Goal: Information Seeking & Learning: Learn about a topic

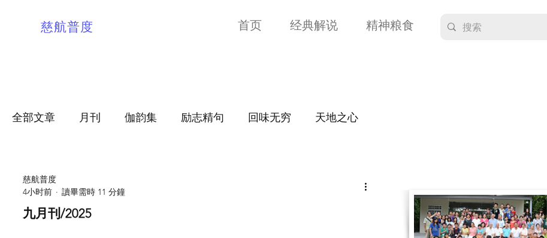
click at [19, 177] on header "九月刊/2025 慈航普度 4小时前 讀畢需時 11 分鐘" at bounding box center [198, 197] width 372 height 49
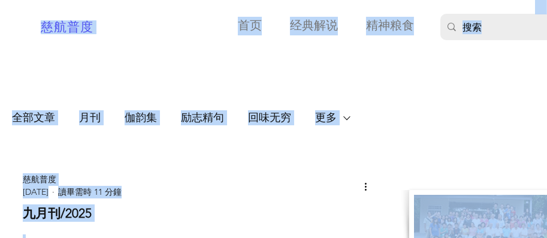
copy div "跳到主要內容 慈航普度 首页 经典解说 精神粮食 更多 Use tab to navigate through the menu items. 全部文章 月刊…"
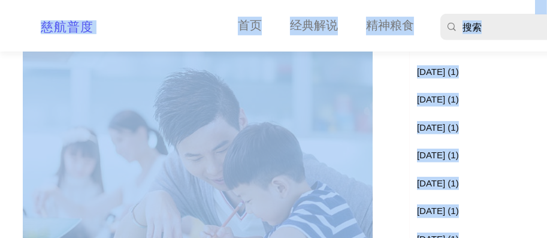
scroll to position [381, 0]
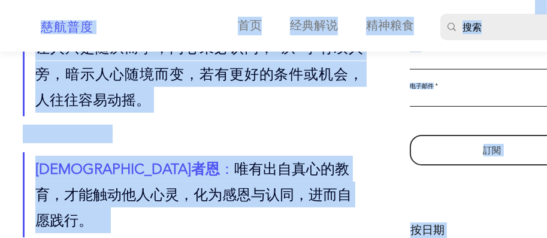
click at [249, 143] on span "main content" at bounding box center [198, 134] width 350 height 18
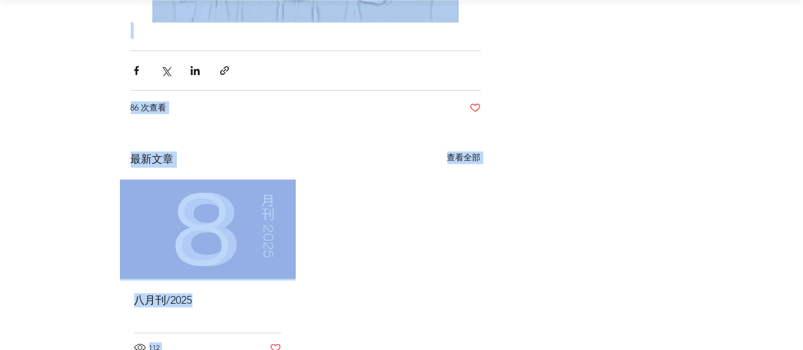
scroll to position [11171, 0]
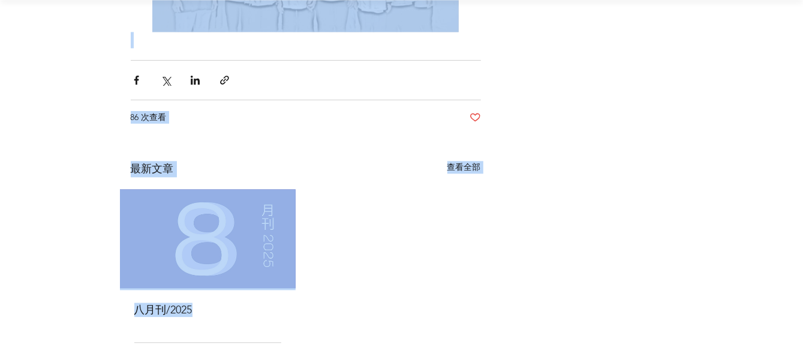
drag, startPoint x: 115, startPoint y: 179, endPoint x: 313, endPoint y: 43, distance: 240.1
copy div "慈航普度 1天前 讀畢需時 11 分鐘 钰言集 言教者讼 ： 以言语来教育，虽能表达道理，却常常流于空谈，缺乏 真实力。 身教者从： 以身作则来教育，看似最直…"
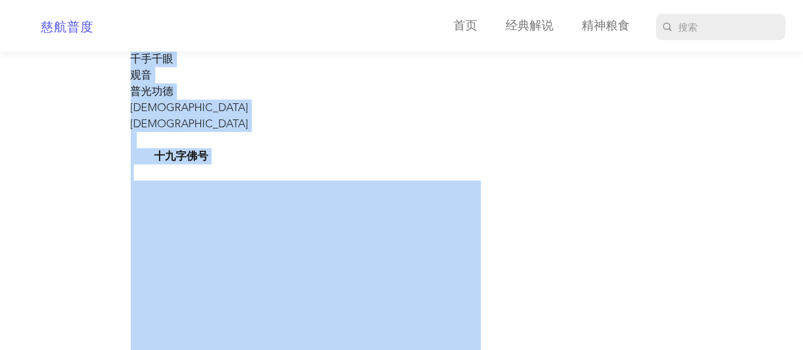
scroll to position [9492, 0]
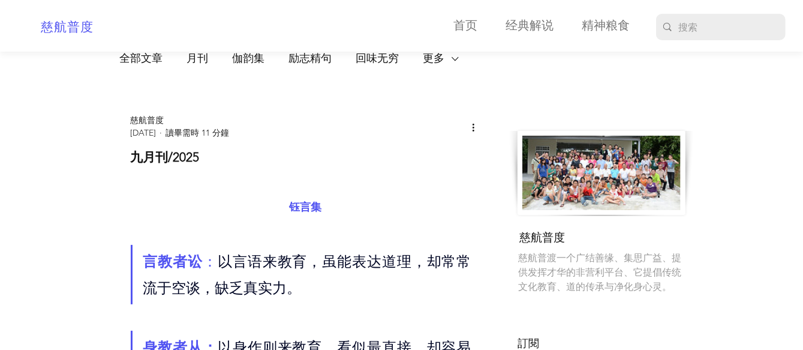
scroll to position [139, 0]
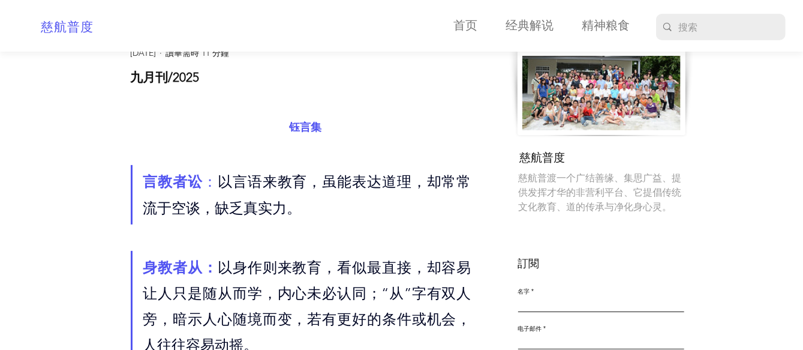
click at [194, 117] on span "main content" at bounding box center [306, 107] width 350 height 19
drag, startPoint x: 137, startPoint y: 79, endPoint x: 264, endPoint y: 85, distance: 127.2
click at [264, 85] on h1 "九月刊/2025" at bounding box center [306, 76] width 350 height 17
copy h1 "九月刊/2025"
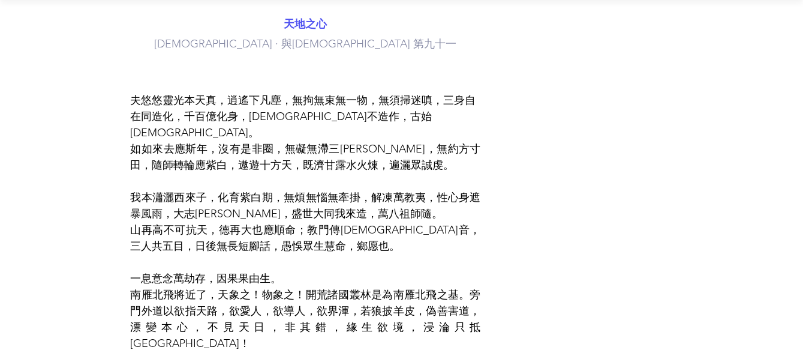
scroll to position [959, 0]
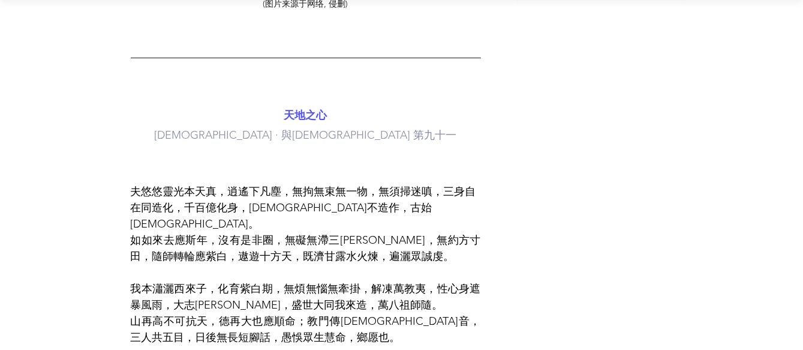
click at [191, 183] on span "夫悠悠靈光本天真，逍遙下凡塵，無拘無束無一物，無須掃迷嗔，三身自在同造化，千百億化身，[DEMOGRAPHIC_DATA]不造作，古始[DEMOGRAPHIC…" at bounding box center [306, 207] width 350 height 49
drag, startPoint x: 133, startPoint y: 178, endPoint x: 197, endPoint y: 185, distance: 63.9
click at [197, 185] on span "夫悠悠靈光本天真，逍遙下凡塵，無拘無束無一物，無須掃迷嗔，三身自在同造化，千百億化身，[DEMOGRAPHIC_DATA]不造作，古始[DEMOGRAPHIC…" at bounding box center [303, 208] width 345 height 46
drag, startPoint x: 197, startPoint y: 185, endPoint x: 255, endPoint y: 184, distance: 58.2
click at [255, 185] on span "夫悠悠靈光本天真，逍遙下凡塵，無拘無束無一物，無須掃迷嗔，三身自在同造化，千百億化身，[DEMOGRAPHIC_DATA]不造作，古始[DEMOGRAPHIC…" at bounding box center [303, 208] width 345 height 46
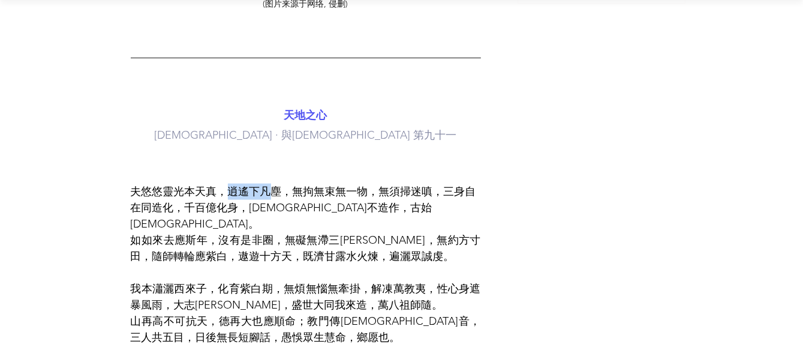
drag, startPoint x: 226, startPoint y: 179, endPoint x: 274, endPoint y: 180, distance: 48.0
click at [274, 185] on span "夫悠悠靈光本天真，逍遙下凡塵，無拘無束無一物，無須掃迷嗔，三身自在同造化，千百億化身，[DEMOGRAPHIC_DATA]不造作，古始[DEMOGRAPHIC…" at bounding box center [303, 208] width 345 height 46
drag, startPoint x: 274, startPoint y: 180, endPoint x: 297, endPoint y: 179, distance: 22.8
click at [297, 185] on span "夫悠悠靈光本天真，逍遙下凡塵，無拘無束無一物，無須掃迷嗔，三身自在同造化，千百億化身，[DEMOGRAPHIC_DATA]不造作，古始[DEMOGRAPHIC…" at bounding box center [303, 208] width 345 height 46
drag, startPoint x: 318, startPoint y: 178, endPoint x: 357, endPoint y: 180, distance: 39.6
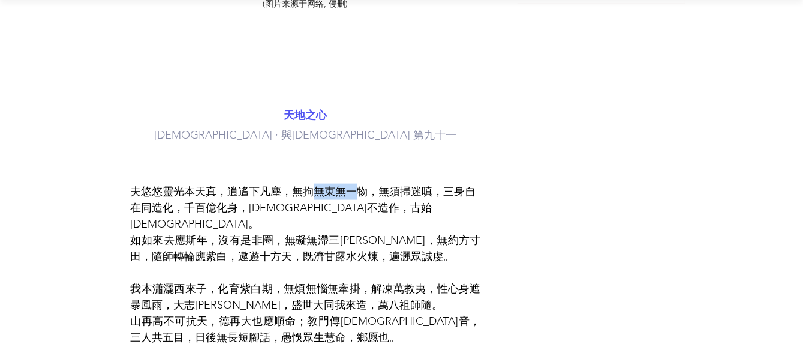
click at [357, 185] on span "夫悠悠靈光本天真，逍遙下凡塵，無拘無束無一物，無須掃迷嗔，三身自在同造化，千百億化身，[DEMOGRAPHIC_DATA]不造作，古始[DEMOGRAPHIC…" at bounding box center [303, 208] width 345 height 46
drag, startPoint x: 357, startPoint y: 180, endPoint x: 432, endPoint y: 176, distance: 75.0
click at [432, 185] on span "夫悠悠靈光本天真，逍遙下凡塵，無拘無束無一物，無須掃迷嗔，三身自在同造化，千百億化身，[DEMOGRAPHIC_DATA]不造作，古始[DEMOGRAPHIC…" at bounding box center [303, 208] width 345 height 46
drag, startPoint x: 432, startPoint y: 176, endPoint x: 446, endPoint y: 179, distance: 14.0
click at [446, 185] on span "夫悠悠靈光本天真，逍遙下凡塵，無拘無束無一物，無須掃迷嗔，三身自在同造化，千百億化身，[DEMOGRAPHIC_DATA]不造作，古始[DEMOGRAPHIC…" at bounding box center [303, 208] width 345 height 46
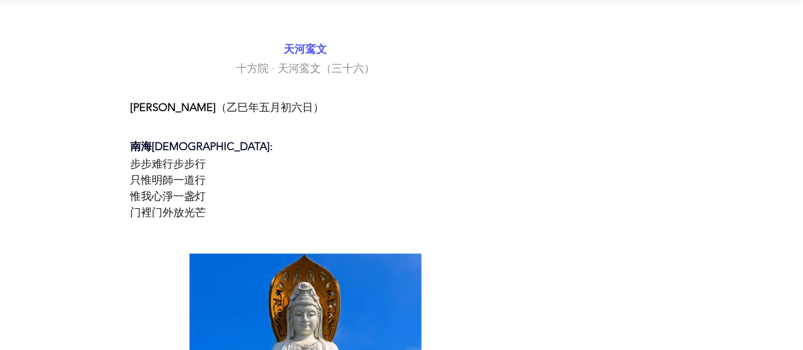
scroll to position [1998, 0]
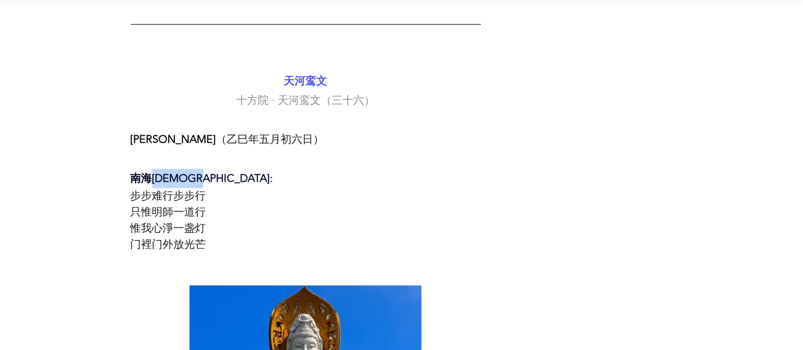
drag, startPoint x: 150, startPoint y: 101, endPoint x: 224, endPoint y: 104, distance: 73.2
click at [224, 168] on span "南海[DEMOGRAPHIC_DATA]:" at bounding box center [306, 177] width 350 height 19
click at [243, 168] on span "南海[DEMOGRAPHIC_DATA]:" at bounding box center [306, 177] width 350 height 19
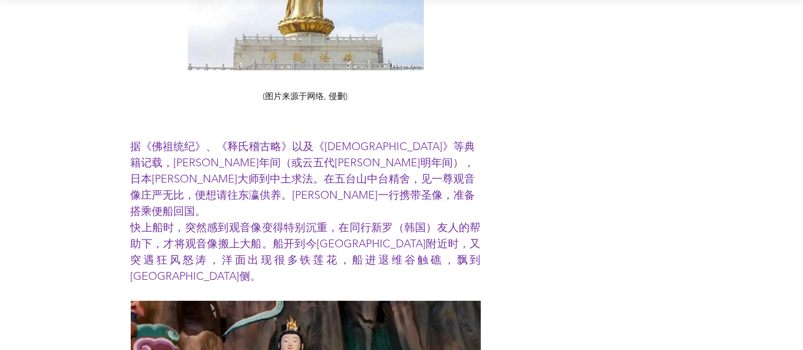
scroll to position [3037, 0]
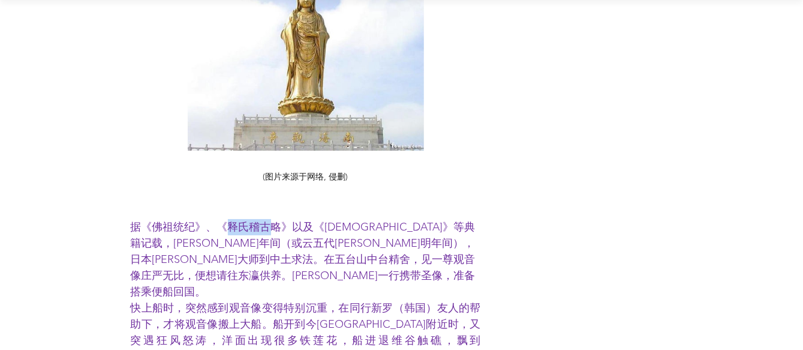
drag, startPoint x: 216, startPoint y: 149, endPoint x: 263, endPoint y: 147, distance: 47.4
click at [263, 220] on span "据《佛祖统纪》、《释氏稽古略》以及《[DEMOGRAPHIC_DATA]》等典籍记载，[PERSON_NAME]年间（或云五代[PERSON_NAME]明年间…" at bounding box center [303, 259] width 345 height 78
drag, startPoint x: 263, startPoint y: 147, endPoint x: 289, endPoint y: 146, distance: 25.8
click at [289, 220] on span "据《佛祖统纪》、《释氏稽古略》以及《[DEMOGRAPHIC_DATA]》等典籍记载，[PERSON_NAME]年间（或云五代[PERSON_NAME]明年间…" at bounding box center [303, 259] width 345 height 78
drag, startPoint x: 289, startPoint y: 146, endPoint x: 315, endPoint y: 145, distance: 26.4
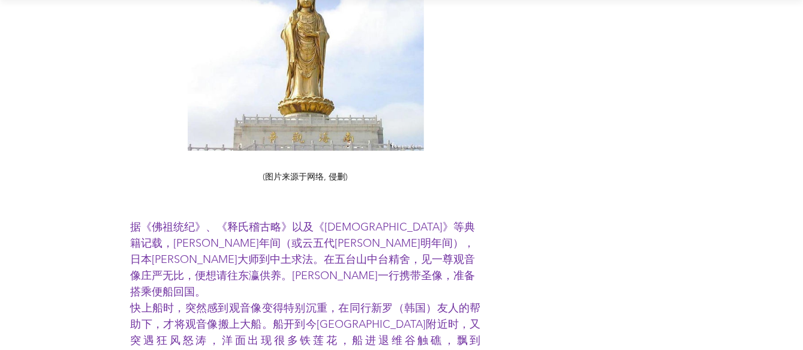
click at [315, 220] on span "据《佛祖统纪》、《释氏稽古略》以及《[DEMOGRAPHIC_DATA]》等典籍记载，[PERSON_NAME]年间（或云五代[PERSON_NAME]明年间…" at bounding box center [303, 259] width 345 height 78
drag, startPoint x: 316, startPoint y: 145, endPoint x: 373, endPoint y: 147, distance: 57.0
click at [373, 220] on span "据《佛祖统纪》、《释氏稽古略》以及《[DEMOGRAPHIC_DATA]》等典籍记载，[PERSON_NAME]年间（或云五代[PERSON_NAME]明年间…" at bounding box center [303, 259] width 345 height 78
drag, startPoint x: 373, startPoint y: 147, endPoint x: 395, endPoint y: 149, distance: 22.3
click at [395, 220] on span "据《佛祖统纪》、《释氏稽古略》以及《[DEMOGRAPHIC_DATA]》等典籍记载，[PERSON_NAME]年间（或云五代[PERSON_NAME]明年间…" at bounding box center [303, 259] width 345 height 78
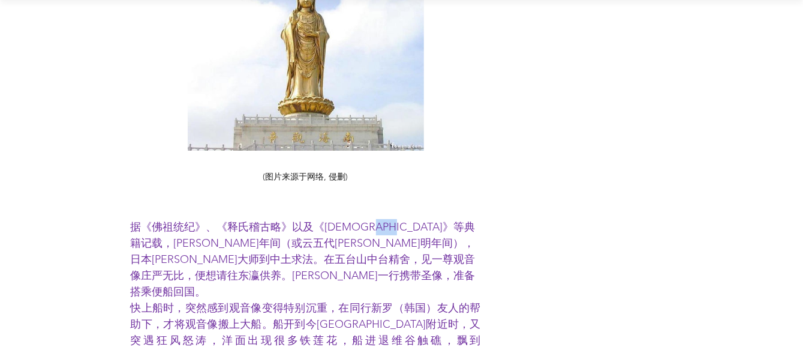
drag, startPoint x: 392, startPoint y: 145, endPoint x: 422, endPoint y: 148, distance: 30.1
click at [422, 220] on span "据《佛祖统纪》、《释氏稽古略》以及《[DEMOGRAPHIC_DATA]》等典籍记载，[PERSON_NAME]年间（或云五代[PERSON_NAME]明年间…" at bounding box center [303, 259] width 345 height 78
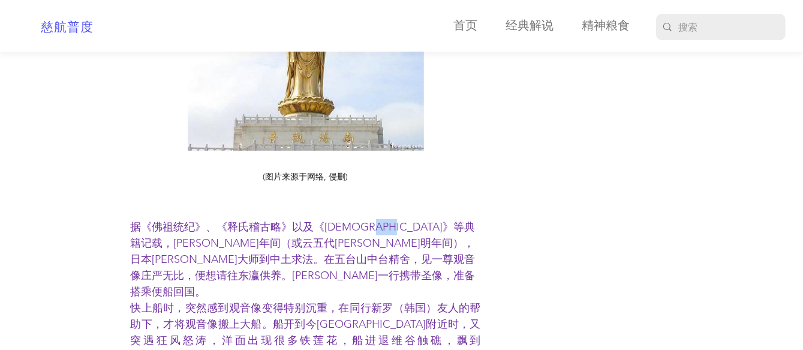
click at [405, 220] on span "据《佛祖统纪》、《释氏稽古略》以及《[DEMOGRAPHIC_DATA]》等典籍记载，[PERSON_NAME]年间（或云五代[PERSON_NAME]明年间…" at bounding box center [303, 259] width 345 height 78
click at [393, 220] on span "据《佛祖统纪》、《释氏稽古略》以及《[DEMOGRAPHIC_DATA]》等典籍记载，[PERSON_NAME]年间（或云五代[PERSON_NAME]明年间…" at bounding box center [303, 259] width 345 height 78
drag, startPoint x: 390, startPoint y: 148, endPoint x: 419, endPoint y: 149, distance: 29.4
click at [419, 220] on span "据《佛祖统纪》、《释氏稽古略》以及《[DEMOGRAPHIC_DATA]》等典籍记载，[PERSON_NAME]年间（或云五代[PERSON_NAME]明年间…" at bounding box center [303, 259] width 345 height 78
drag, startPoint x: 419, startPoint y: 149, endPoint x: 400, endPoint y: 149, distance: 18.6
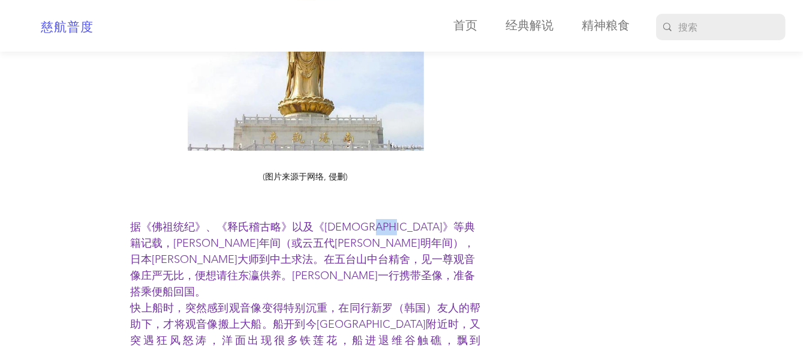
click at [400, 220] on span "据《佛祖统纪》、《释氏稽古略》以及《[DEMOGRAPHIC_DATA]》等典籍记载，[PERSON_NAME]年间（或云五代[PERSON_NAME]明年间…" at bounding box center [303, 259] width 345 height 78
click at [393, 220] on span "据《佛祖统纪》、《释氏稽古略》以及《[DEMOGRAPHIC_DATA]》等典籍记载，[PERSON_NAME]年间（或云五代[PERSON_NAME]明年间…" at bounding box center [303, 259] width 345 height 78
drag, startPoint x: 392, startPoint y: 147, endPoint x: 410, endPoint y: 149, distance: 18.7
click at [410, 220] on span "据《佛祖统纪》、《释氏稽古略》以及《[DEMOGRAPHIC_DATA]》等典籍记载，[PERSON_NAME]年间（或云五代[PERSON_NAME]明年间…" at bounding box center [303, 259] width 345 height 78
drag, startPoint x: 410, startPoint y: 149, endPoint x: 399, endPoint y: 149, distance: 10.8
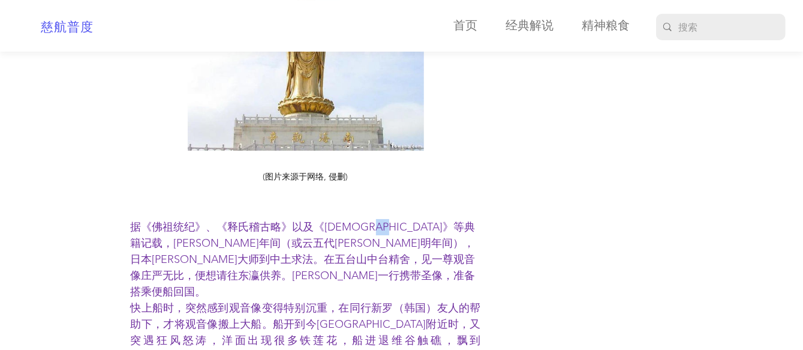
click at [399, 220] on span "据《佛祖统纪》、《释氏稽古略》以及《[DEMOGRAPHIC_DATA]》等典籍记载，[PERSON_NAME]年间（或云五代[PERSON_NAME]明年间…" at bounding box center [303, 259] width 345 height 78
click at [402, 220] on span "据《佛祖统纪》、《释氏稽古略》以及《[DEMOGRAPHIC_DATA]》等典籍记载，[PERSON_NAME]年间（或云五代[PERSON_NAME]明年间…" at bounding box center [303, 259] width 345 height 78
drag, startPoint x: 392, startPoint y: 145, endPoint x: 402, endPoint y: 147, distance: 10.3
click at [402, 220] on span "据《佛祖统纪》、《释氏稽古略》以及《[DEMOGRAPHIC_DATA]》等典籍记载，[PERSON_NAME]年间（或云五代[PERSON_NAME]明年间…" at bounding box center [303, 259] width 345 height 78
click at [397, 220] on span "据《佛祖统纪》、《释氏稽古略》以及《[DEMOGRAPHIC_DATA]》等典籍记载，[PERSON_NAME]年间（或云五代[PERSON_NAME]明年间…" at bounding box center [303, 259] width 345 height 78
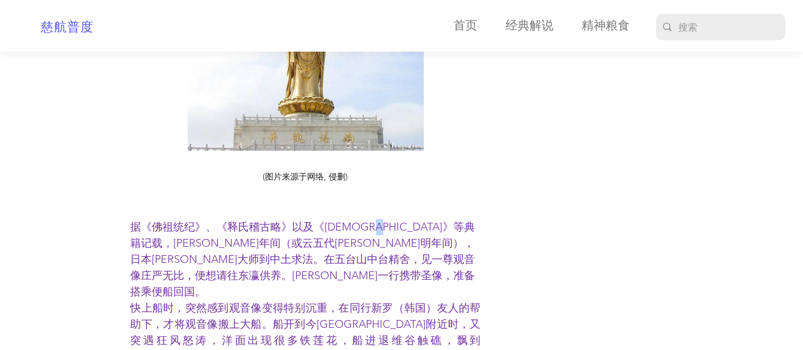
click at [399, 220] on span "据《佛祖统纪》、《释氏稽古略》以及《[DEMOGRAPHIC_DATA]》等典籍记载，[PERSON_NAME]年间（或云五代[PERSON_NAME]明年间…" at bounding box center [303, 259] width 345 height 78
drag, startPoint x: 392, startPoint y: 147, endPoint x: 412, endPoint y: 147, distance: 19.8
click at [412, 220] on span "据《佛祖统纪》、《释氏稽古略》以及《[DEMOGRAPHIC_DATA]》等典籍记载，[PERSON_NAME]年间（或云五代[PERSON_NAME]明年间…" at bounding box center [303, 259] width 345 height 78
click at [409, 220] on span "据《佛祖统纪》、《释氏稽古略》以及《[DEMOGRAPHIC_DATA]》等典籍记载，[PERSON_NAME]年间（或云五代[PERSON_NAME]明年间…" at bounding box center [303, 259] width 345 height 78
click at [426, 220] on span "据《佛祖统纪》、《释氏稽古略》以及《[DEMOGRAPHIC_DATA]》等典籍记载，[PERSON_NAME]年间（或云五代[PERSON_NAME]明年间…" at bounding box center [303, 259] width 345 height 78
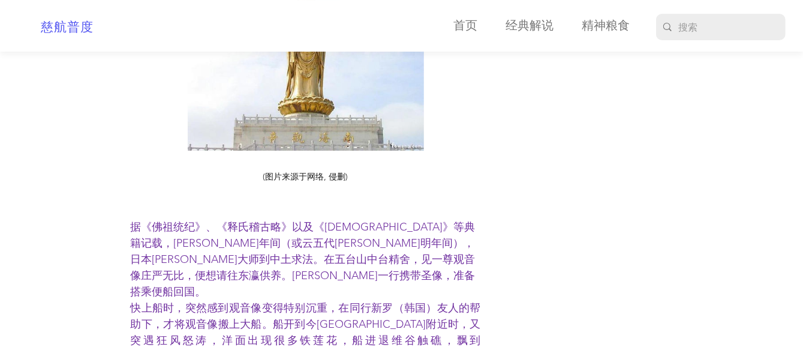
click at [456, 220] on span "据《佛祖统纪》、《释氏稽古略》以及《[DEMOGRAPHIC_DATA]》等典籍记载，[PERSON_NAME]年间（或云五代[PERSON_NAME]明年间…" at bounding box center [303, 259] width 345 height 78
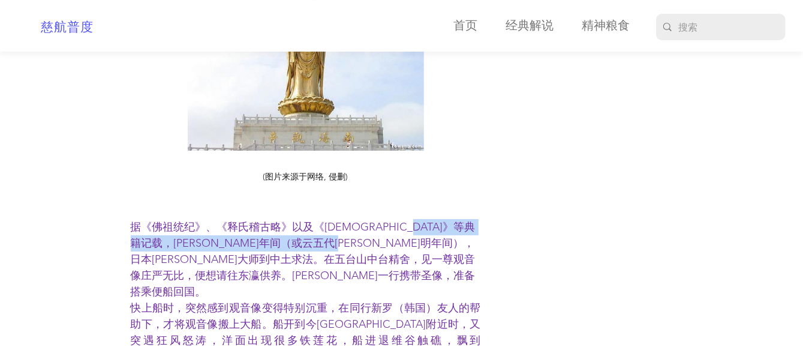
drag, startPoint x: 456, startPoint y: 145, endPoint x: 458, endPoint y: 159, distance: 14.0
click at [458, 220] on span "据《佛祖统纪》、《释氏稽古略》以及《[DEMOGRAPHIC_DATA]》等典籍记载，[PERSON_NAME]年间（或云五代[PERSON_NAME]明年间…" at bounding box center [303, 259] width 345 height 78
click at [458, 219] on span "据《佛祖统纪》、《释氏稽古略》以及《[DEMOGRAPHIC_DATA]》等典籍记载，[PERSON_NAME]年间（或云五代[PERSON_NAME]明年间…" at bounding box center [306, 259] width 350 height 81
click at [460, 220] on span "据《佛祖统纪》、《释氏稽古略》以及《[DEMOGRAPHIC_DATA]》等典籍记载，[PERSON_NAME]年间（或云五代[PERSON_NAME]明年间…" at bounding box center [303, 259] width 345 height 78
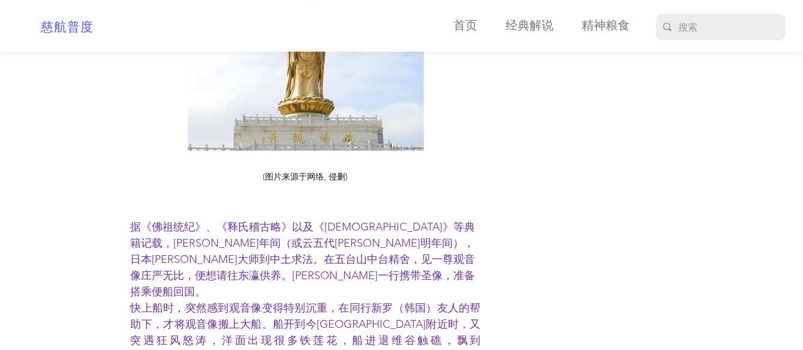
click at [454, 220] on span "据《佛祖统纪》、《释氏稽古略》以及《[DEMOGRAPHIC_DATA]》等典籍记载，[PERSON_NAME]年间（或云五代[PERSON_NAME]明年间…" at bounding box center [303, 259] width 345 height 78
drag, startPoint x: 168, startPoint y: 165, endPoint x: 177, endPoint y: 164, distance: 9.7
click at [177, 220] on span "据《佛祖统纪》、《释氏稽古略》以及《[DEMOGRAPHIC_DATA]》等典籍记载，[PERSON_NAME]年间（或云五代[PERSON_NAME]明年间…" at bounding box center [303, 259] width 345 height 78
drag, startPoint x: 177, startPoint y: 164, endPoint x: 195, endPoint y: 165, distance: 17.4
click at [195, 220] on span "据《佛祖统纪》、《释氏稽古略》以及《[DEMOGRAPHIC_DATA]》等典籍记载，[PERSON_NAME]年间（或云五代[PERSON_NAME]明年间…" at bounding box center [303, 259] width 345 height 78
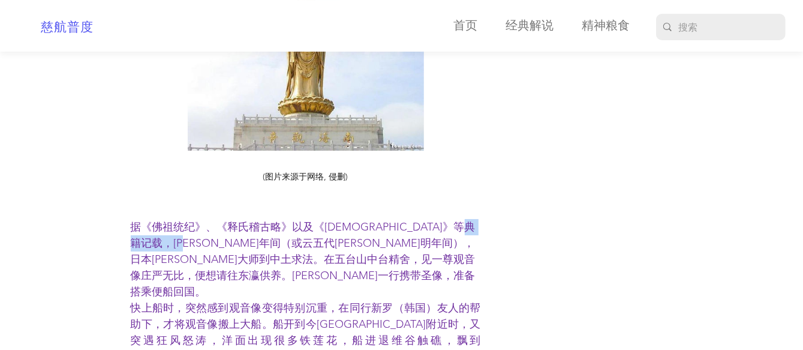
drag, startPoint x: 189, startPoint y: 165, endPoint x: 262, endPoint y: 167, distance: 72.6
click at [262, 220] on span "据《佛祖统纪》、《释氏稽古略》以及《[DEMOGRAPHIC_DATA]》等典籍记载，[PERSON_NAME]年间（或云五代[PERSON_NAME]明年间…" at bounding box center [303, 259] width 345 height 78
click at [324, 220] on span "据《佛祖统纪》、《释氏稽古略》以及《[DEMOGRAPHIC_DATA]》等典籍记载，[PERSON_NAME]年间（或云五代[PERSON_NAME]明年间…" at bounding box center [303, 259] width 345 height 78
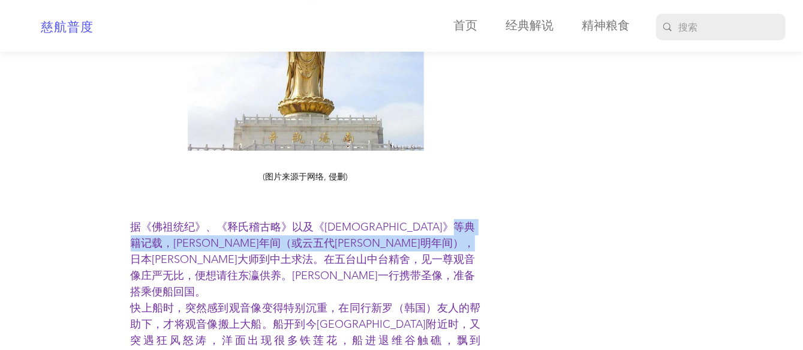
drag, startPoint x: 174, startPoint y: 171, endPoint x: 302, endPoint y: 177, distance: 127.8
click at [302, 220] on span "据《佛祖统纪》、《释氏稽古略》以及《[DEMOGRAPHIC_DATA]》等典籍记载，[PERSON_NAME]年间（或云五代[PERSON_NAME]明年间…" at bounding box center [303, 259] width 345 height 78
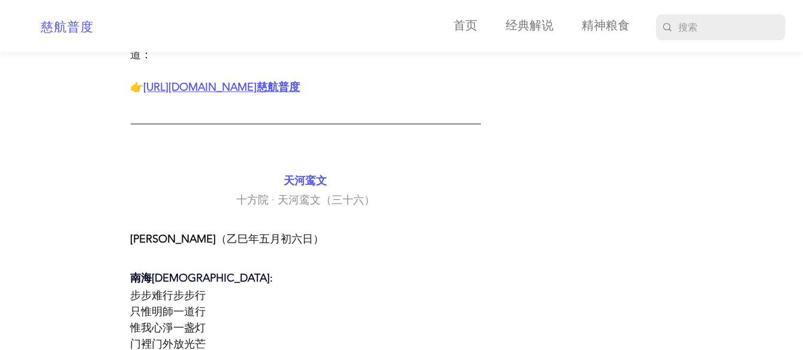
scroll to position [1919, 0]
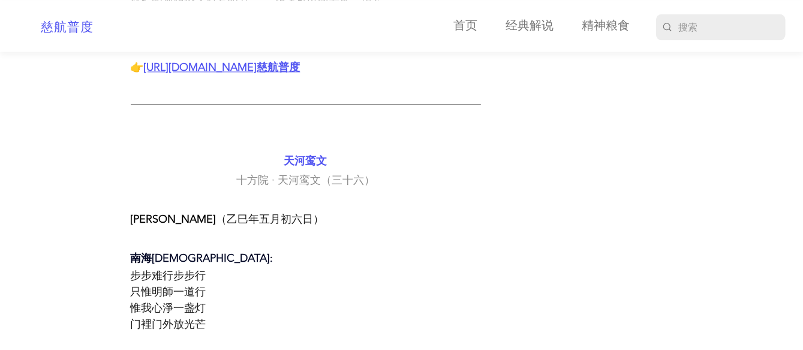
click at [141, 301] on span "惟我心淨一盏灯" at bounding box center [169, 307] width 76 height 13
click at [131, 301] on span "惟我心淨一盏灯" at bounding box center [169, 307] width 76 height 13
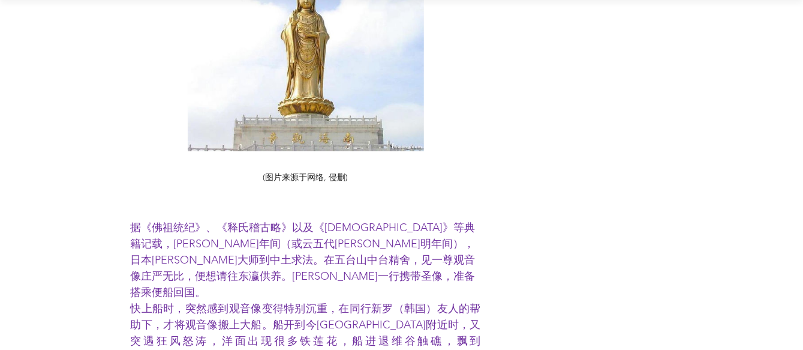
scroll to position [3118, 0]
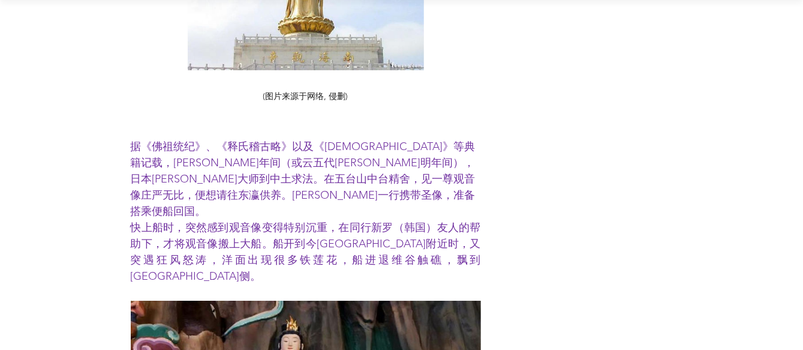
click at [413, 140] on span "据《佛祖统纪》、《释氏稽古略》以及《[DEMOGRAPHIC_DATA]》等典籍记载，[PERSON_NAME]年间（或云五代[PERSON_NAME]明年间…" at bounding box center [303, 179] width 345 height 78
drag, startPoint x: 399, startPoint y: 67, endPoint x: 418, endPoint y: 68, distance: 19.2
click at [418, 140] on span "据《佛祖统纪》、《释氏稽古略》以及《[DEMOGRAPHIC_DATA]》等典籍记载，[PERSON_NAME]年间（或云五代[PERSON_NAME]明年间…" at bounding box center [303, 179] width 345 height 78
copy span "典籍"
click at [417, 140] on span "据《佛祖统纪》、《释氏稽古略》以及《[DEMOGRAPHIC_DATA]》等典籍记载，[PERSON_NAME]年间（或云五代[PERSON_NAME]明年间…" at bounding box center [303, 179] width 345 height 78
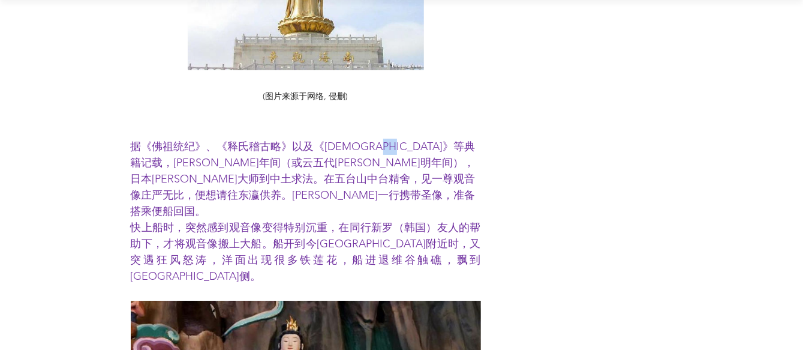
drag, startPoint x: 403, startPoint y: 69, endPoint x: 417, endPoint y: 70, distance: 13.8
click at [417, 140] on span "据《佛祖统纪》、《释氏稽古略》以及《[DEMOGRAPHIC_DATA]》等典籍记载，[PERSON_NAME]年间（或云五代[PERSON_NAME]明年间…" at bounding box center [303, 179] width 345 height 78
copy span "典籍"
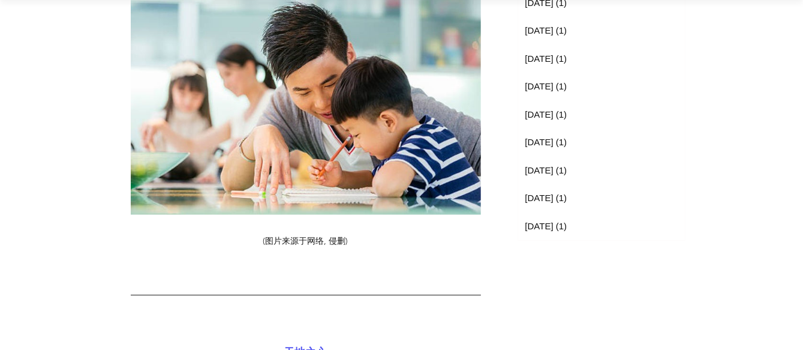
scroll to position [619, 0]
